Goal: Transaction & Acquisition: Purchase product/service

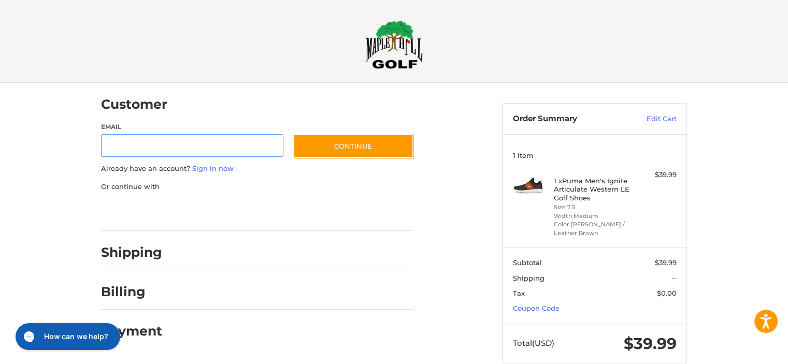
scroll to position [10, 0]
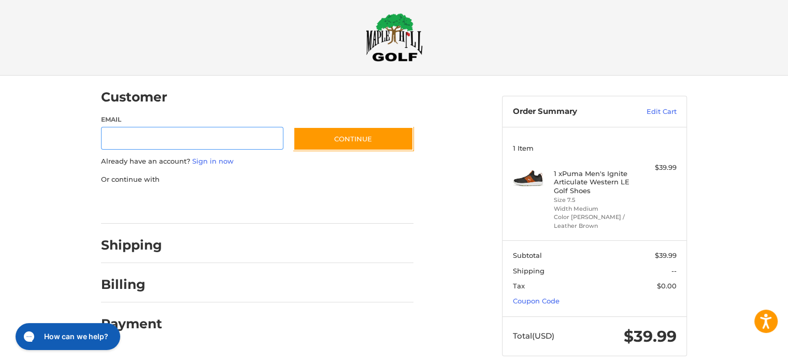
scroll to position [10, 0]
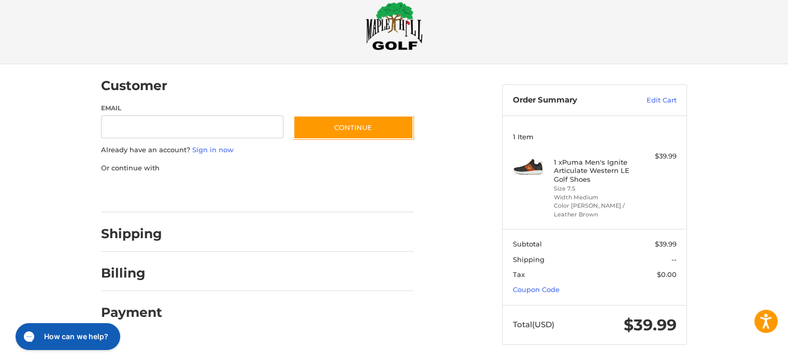
click at [530, 164] on img at bounding box center [528, 166] width 31 height 31
